Goal: Transaction & Acquisition: Purchase product/service

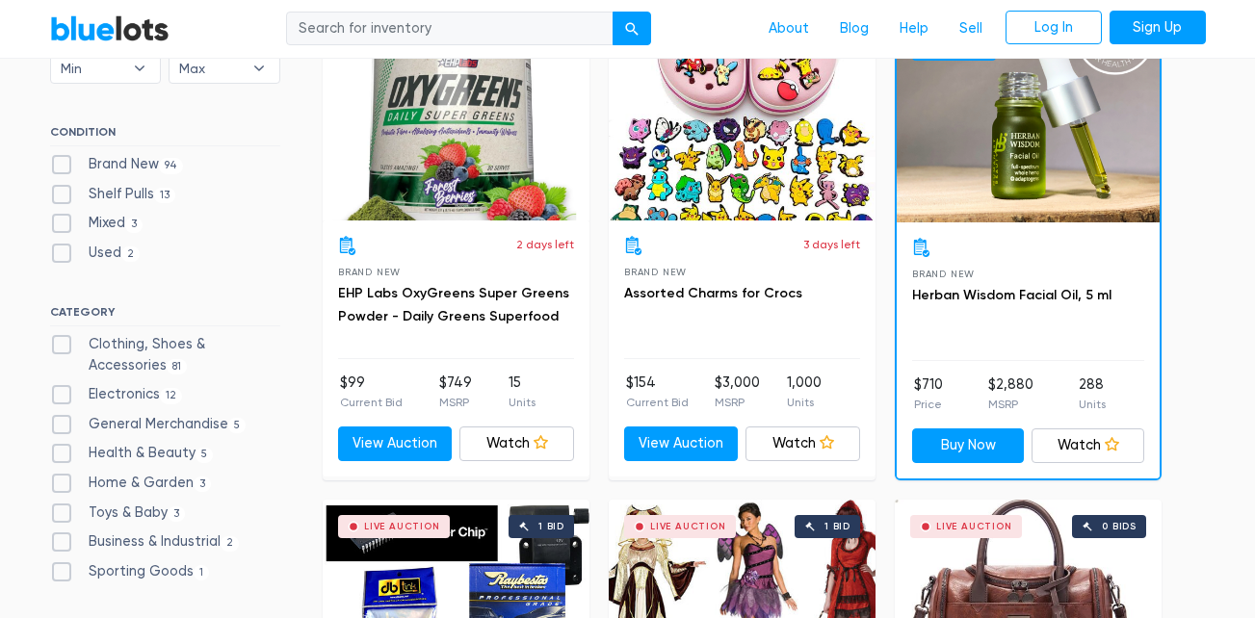
scroll to position [628, 0]
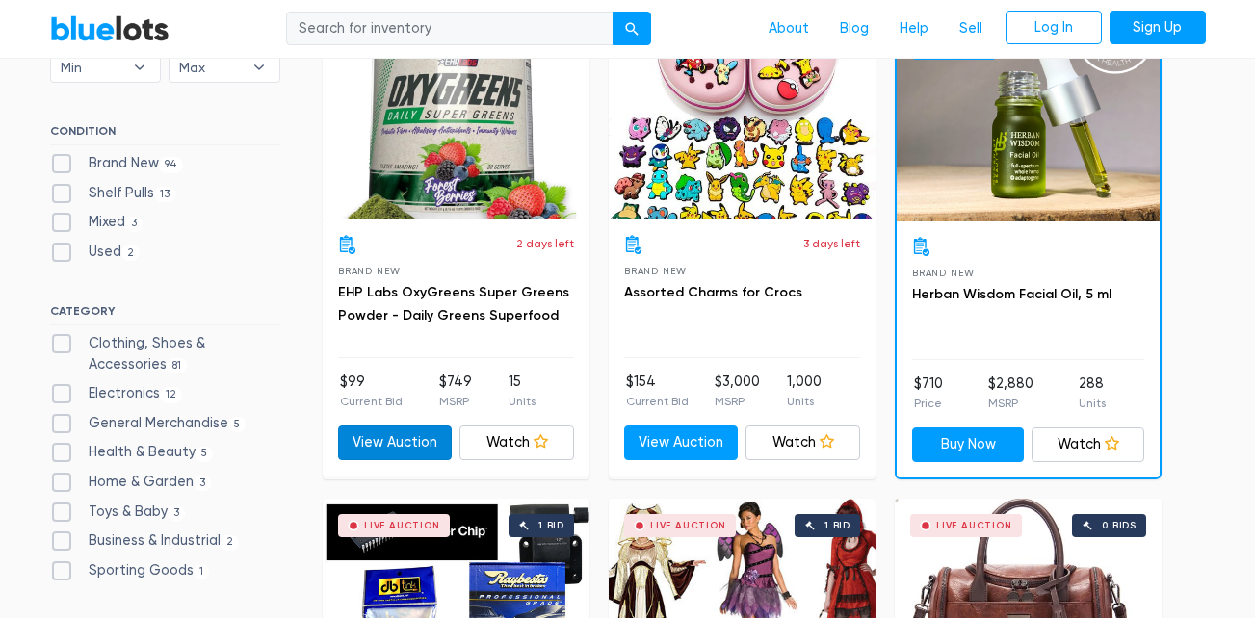
click at [417, 447] on link "View Auction" at bounding box center [395, 443] width 115 height 35
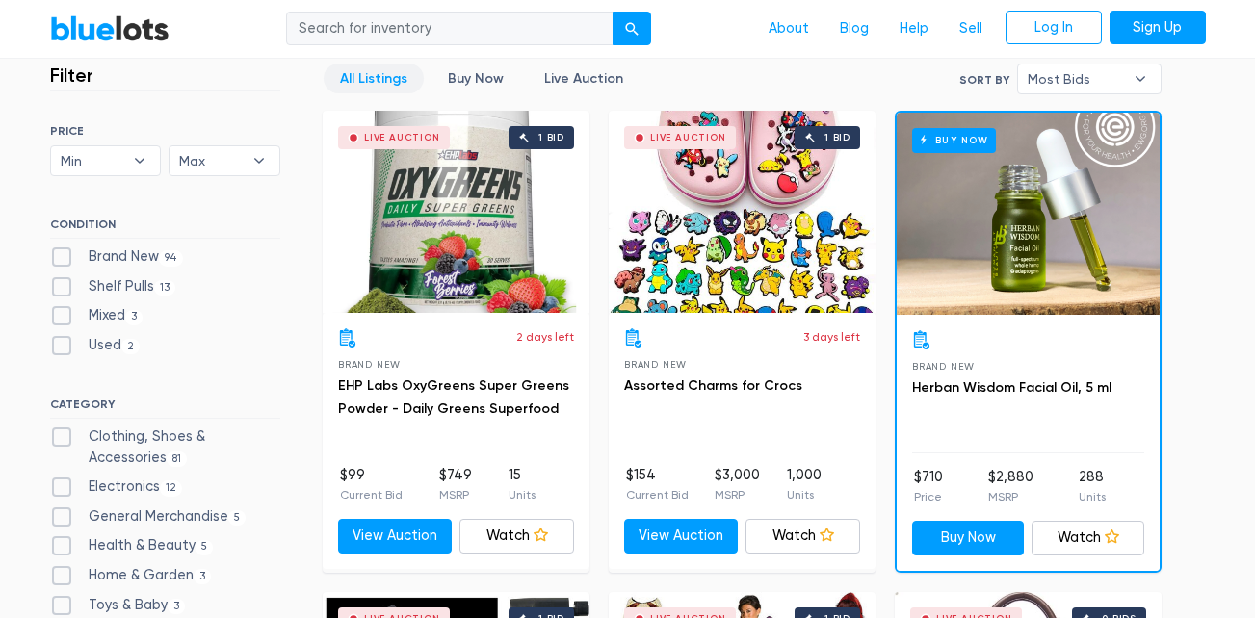
scroll to position [536, 0]
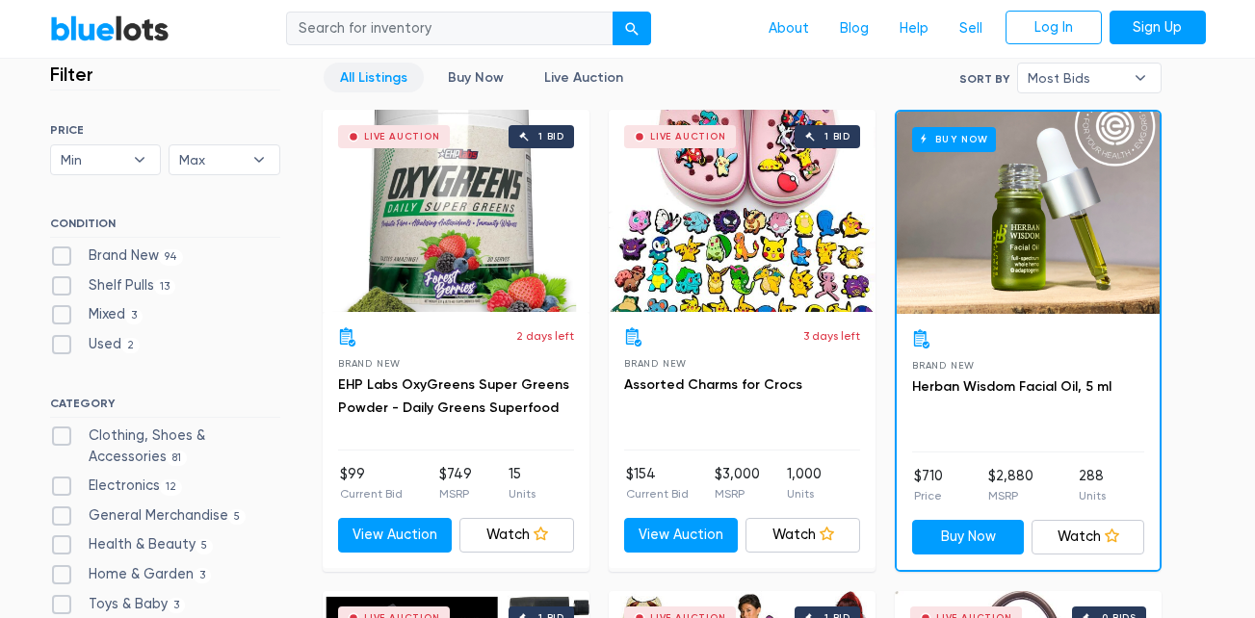
click at [72, 257] on label "Brand New 94" at bounding box center [117, 256] width 134 height 21
click at [63, 257] on New"] "Brand New 94" at bounding box center [56, 252] width 13 height 13
checkbox New"] "true"
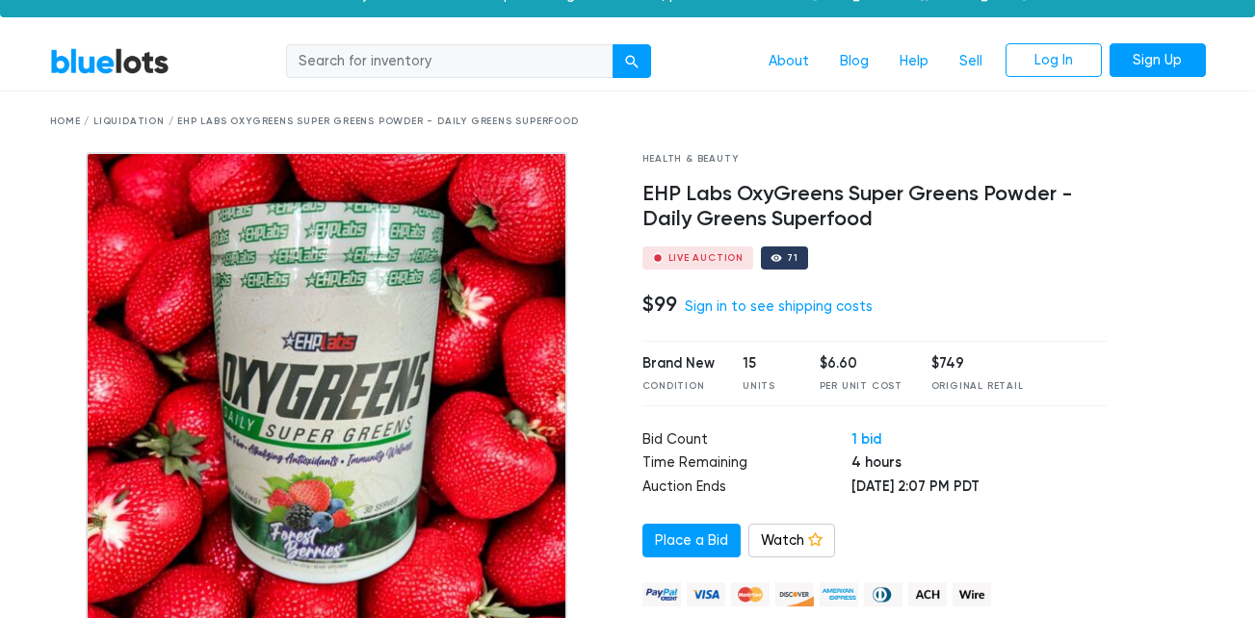
scroll to position [26, 0]
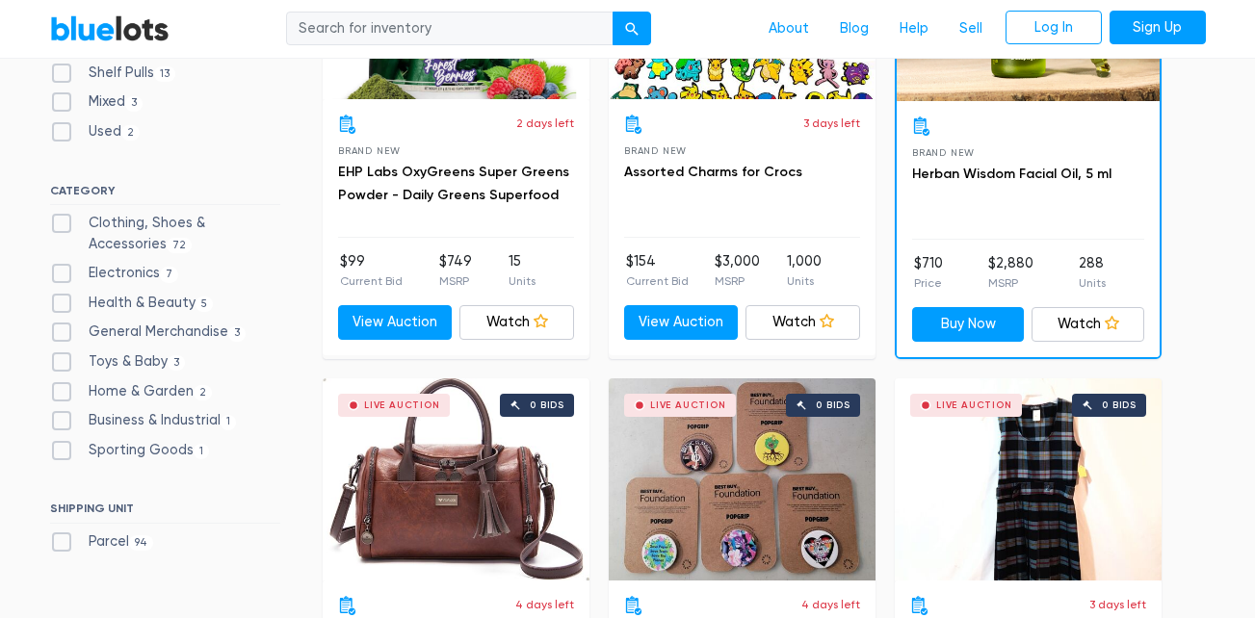
scroll to position [750, 0]
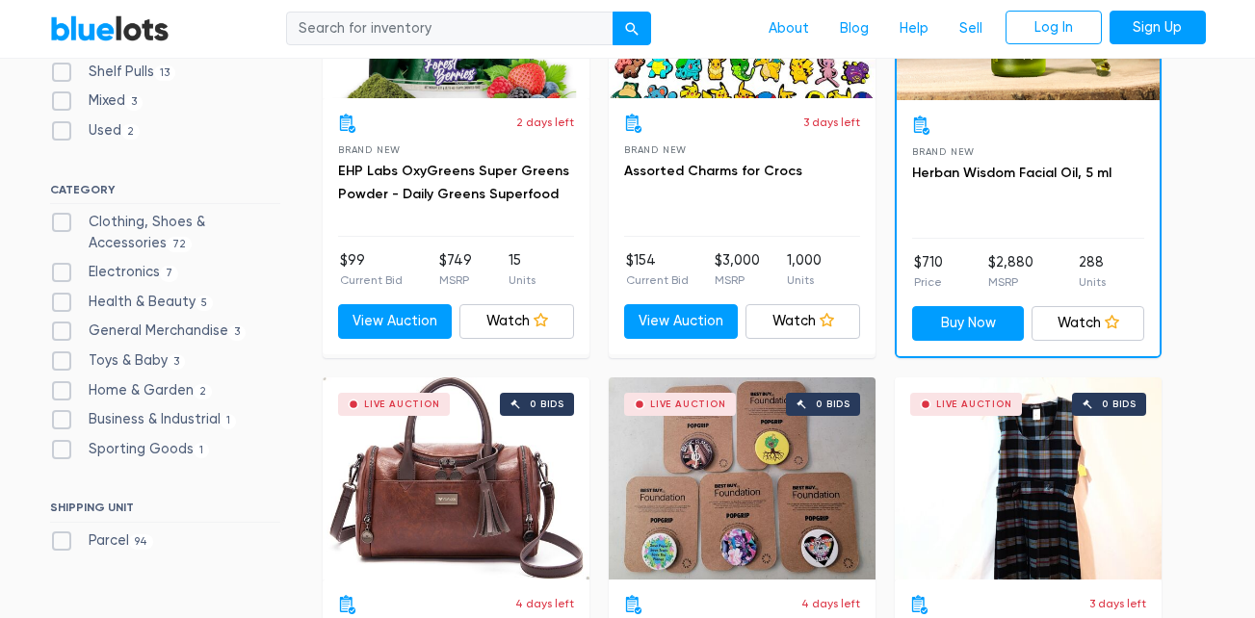
click at [72, 416] on label "Business & Industrial 1" at bounding box center [143, 419] width 187 height 21
click at [63, 416] on Industrial"] "Business & Industrial 1" at bounding box center [56, 415] width 13 height 13
checkbox Industrial"] "true"
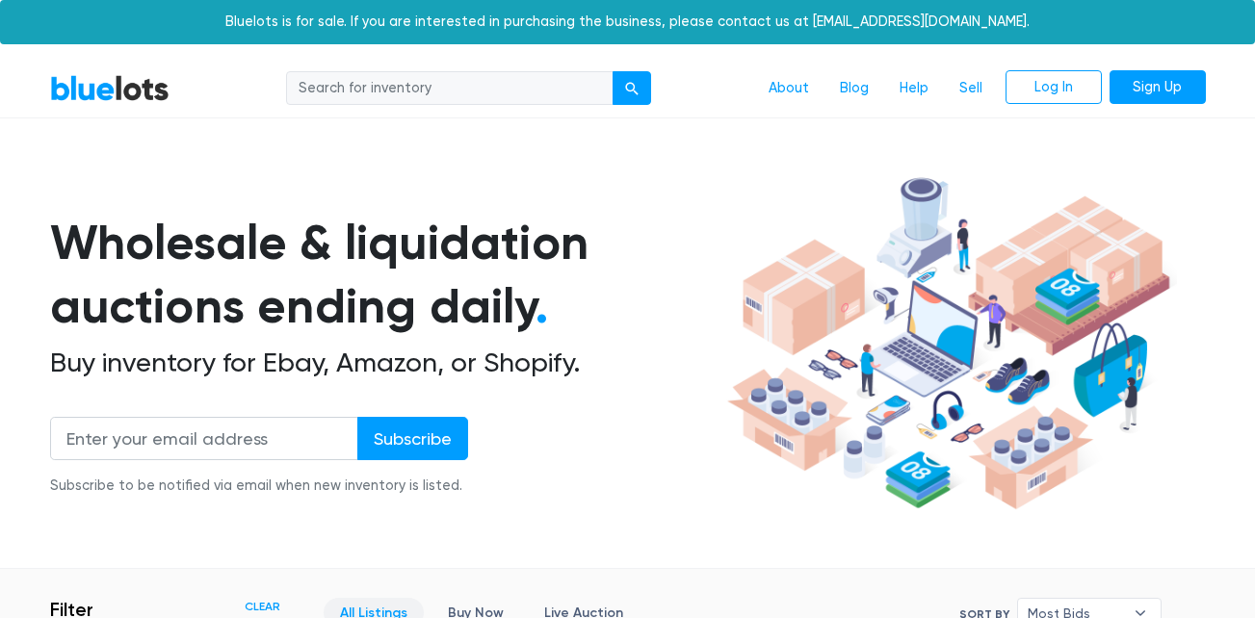
scroll to position [518, 0]
